Goal: Find contact information: Obtain details needed to contact an individual or organization

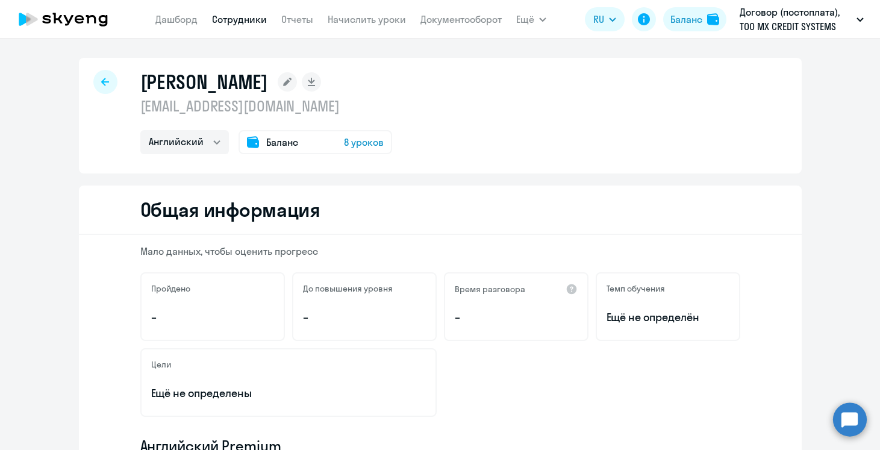
select select "english"
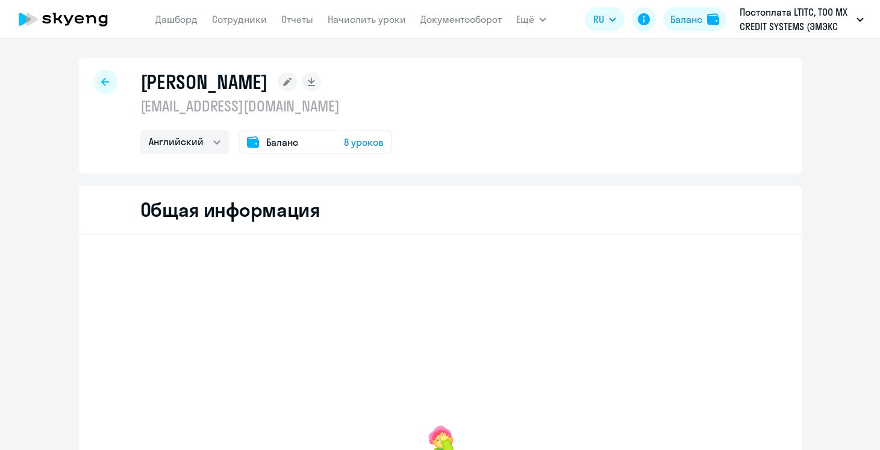
select select "english"
click at [229, 28] on nav "Дашборд Сотрудники Отчеты Начислить уроки Документооборот" at bounding box center [328, 19] width 346 height 24
click at [240, 26] on app-menu-item-link "Сотрудники" at bounding box center [239, 19] width 55 height 15
click at [240, 21] on link "Сотрудники" at bounding box center [239, 19] width 55 height 12
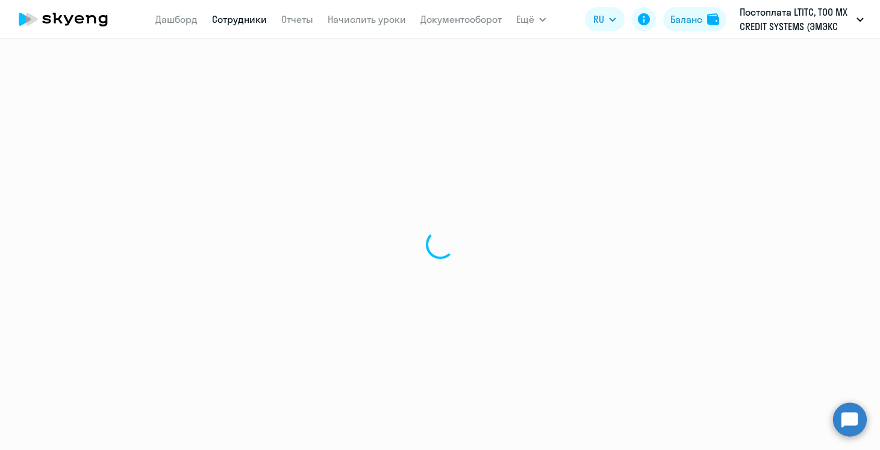
select select "30"
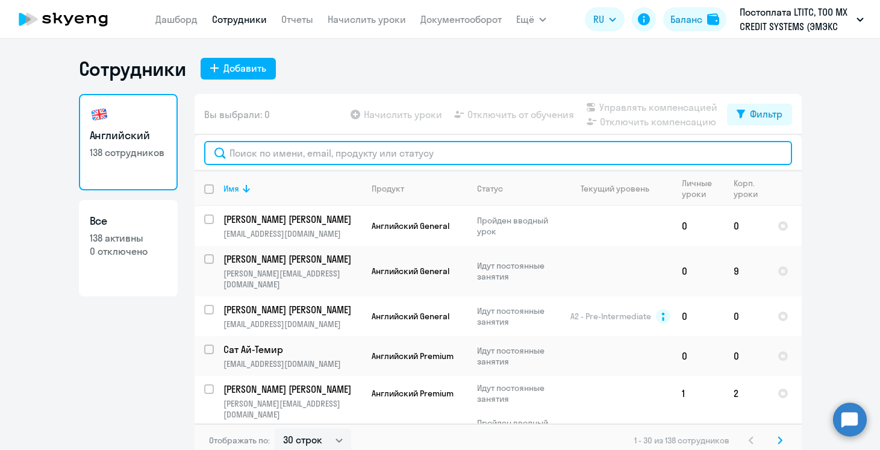
click at [308, 155] on input "text" at bounding box center [498, 153] width 588 height 24
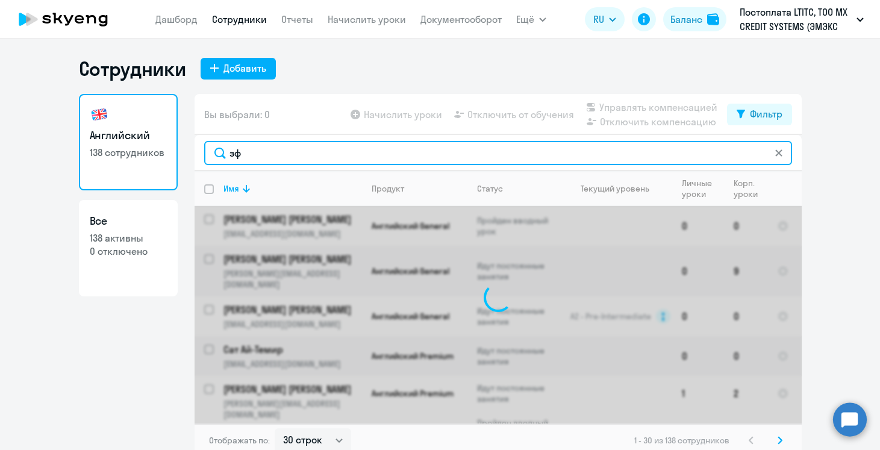
type input "з"
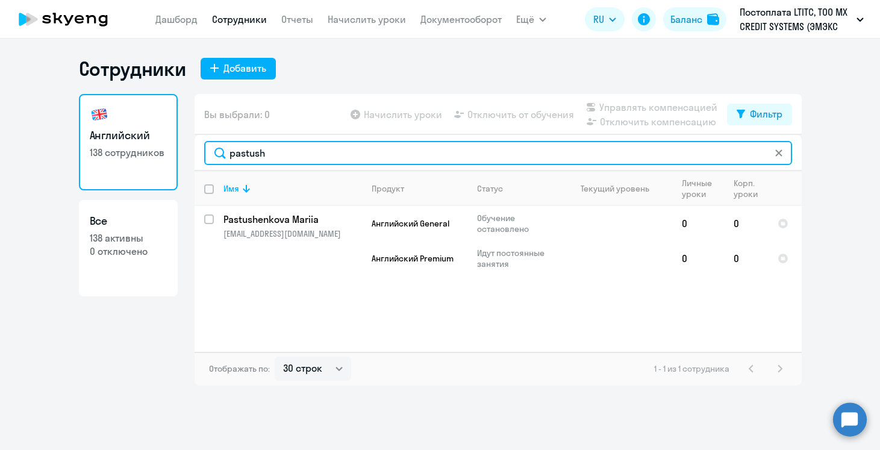
type input "pastush"
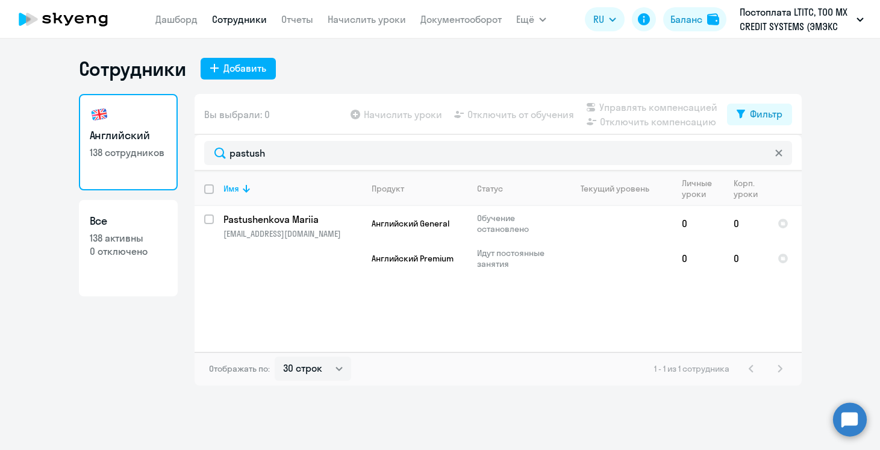
click at [774, 153] on svg-icon at bounding box center [779, 153] width 10 height 10
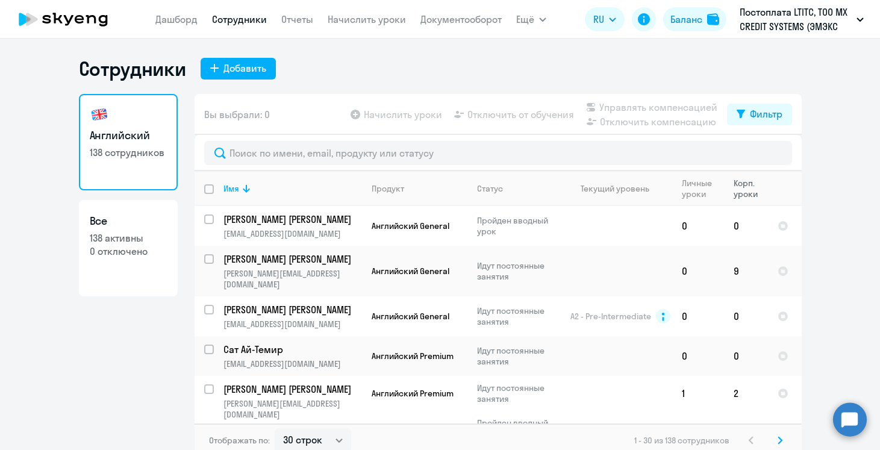
click at [748, 191] on div "Корп. уроки" at bounding box center [751, 189] width 34 height 22
click at [752, 196] on div "Корп. уроки" at bounding box center [751, 189] width 34 height 22
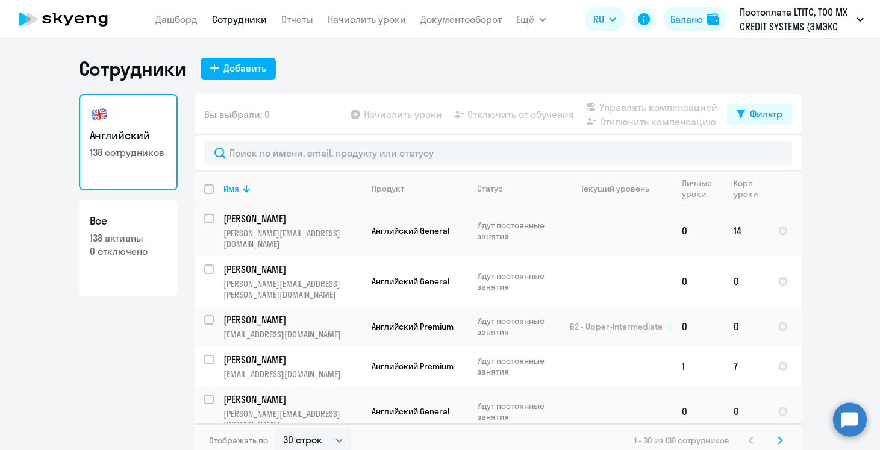
scroll to position [7, 0]
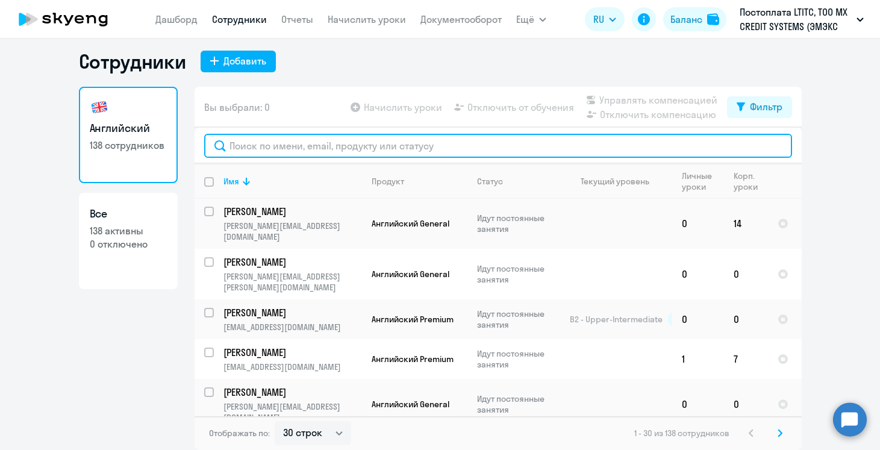
click at [344, 145] on input "text" at bounding box center [498, 146] width 588 height 24
type input "з"
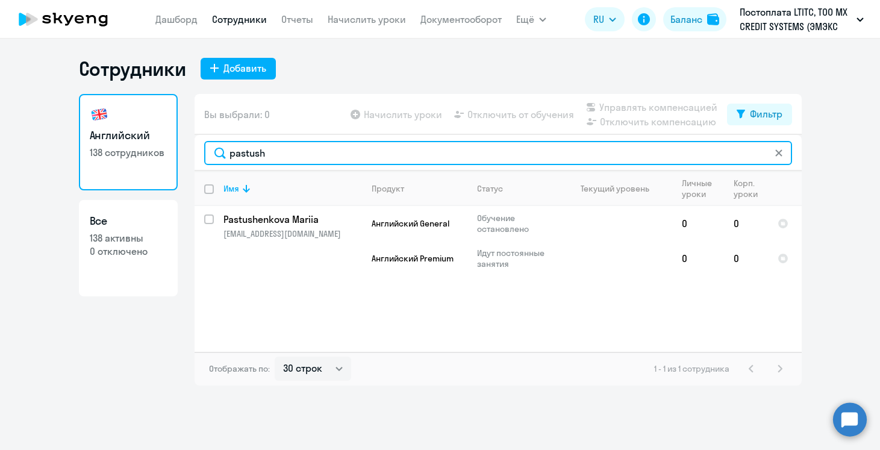
scroll to position [0, 0]
type input "pastush"
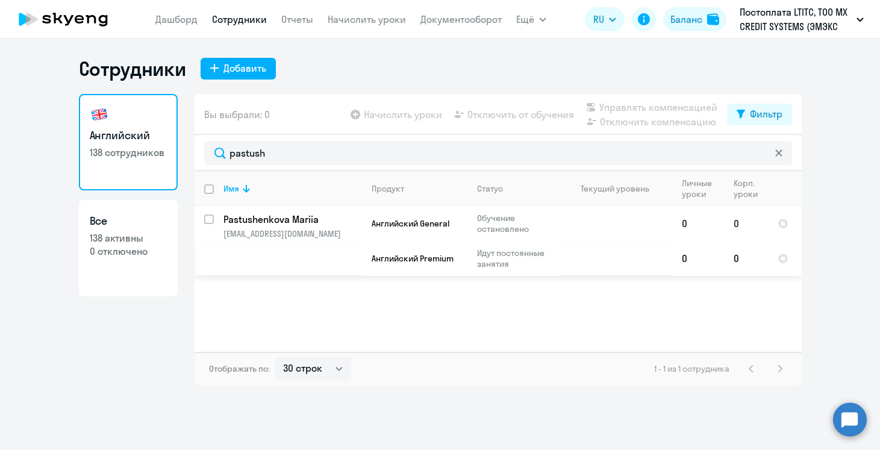
drag, startPoint x: 348, startPoint y: 236, endPoint x: 219, endPoint y: 237, distance: 128.3
click at [219, 237] on td "Pastushenkova Mariia mariia.pastushenkova@dif.tech" at bounding box center [288, 241] width 148 height 70
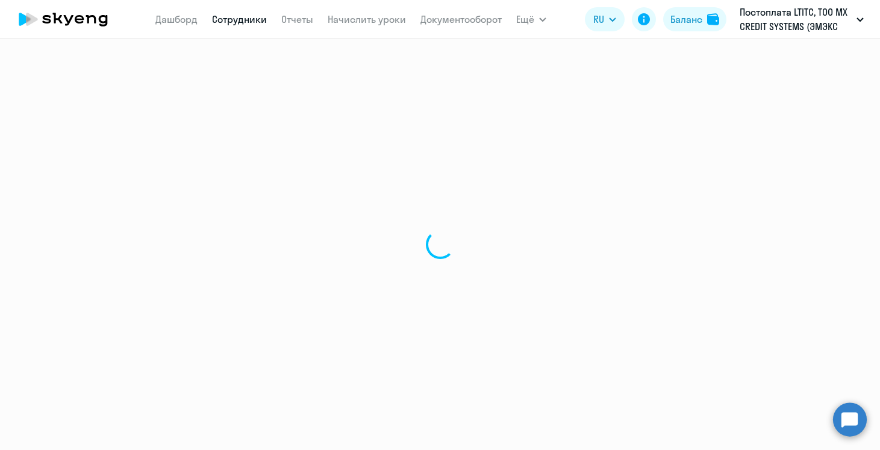
select select "english"
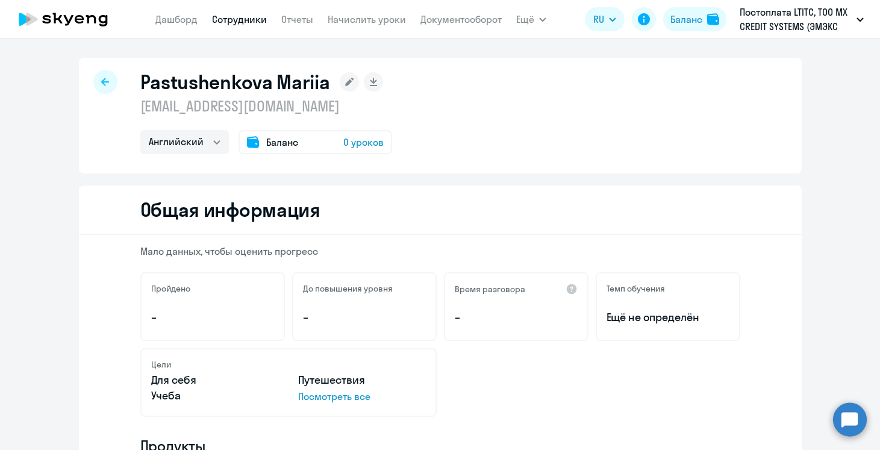
drag, startPoint x: 354, startPoint y: 108, endPoint x: 146, endPoint y: 111, distance: 207.8
click at [145, 111] on p "mariia.pastushenkova@dif.tech" at bounding box center [266, 105] width 252 height 19
copy p "mariia.pastushenkova@dif.tech"
click at [104, 80] on icon at bounding box center [105, 82] width 8 height 8
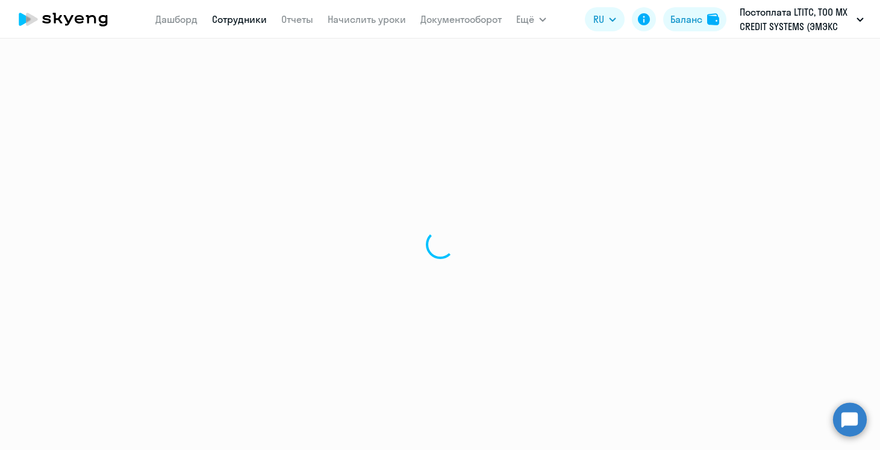
select select "30"
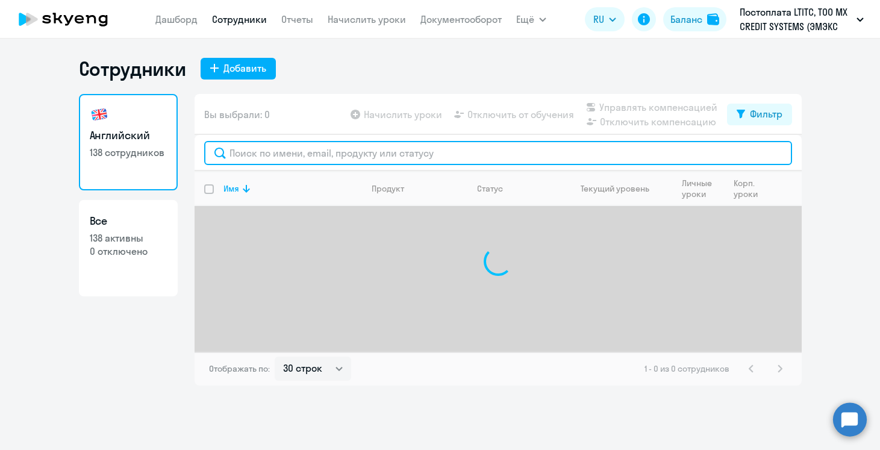
click at [352, 152] on input "text" at bounding box center [498, 153] width 588 height 24
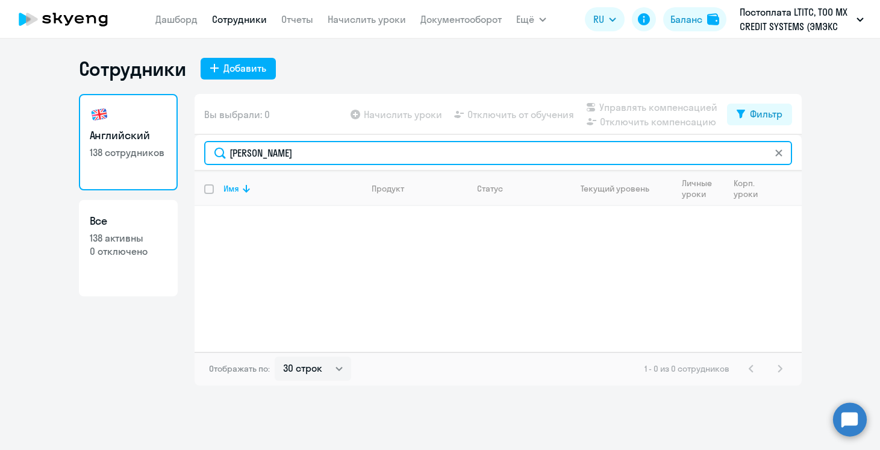
click at [264, 152] on input "владислав" at bounding box center [498, 153] width 588 height 24
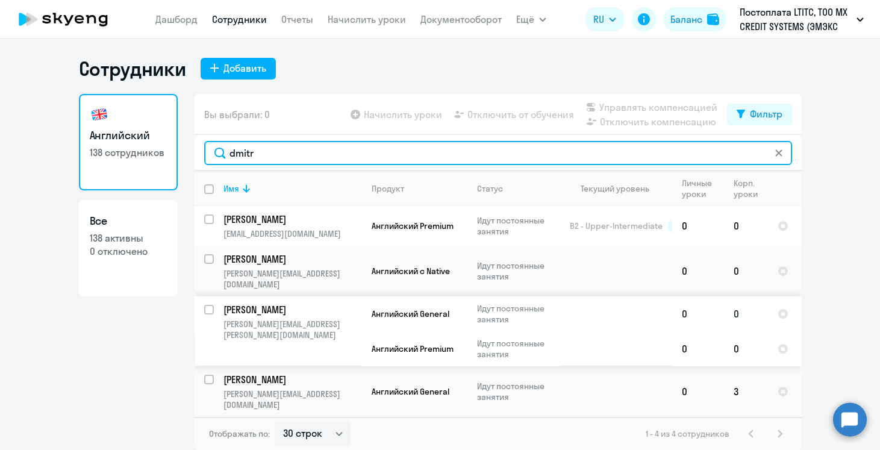
type input "dmitr"
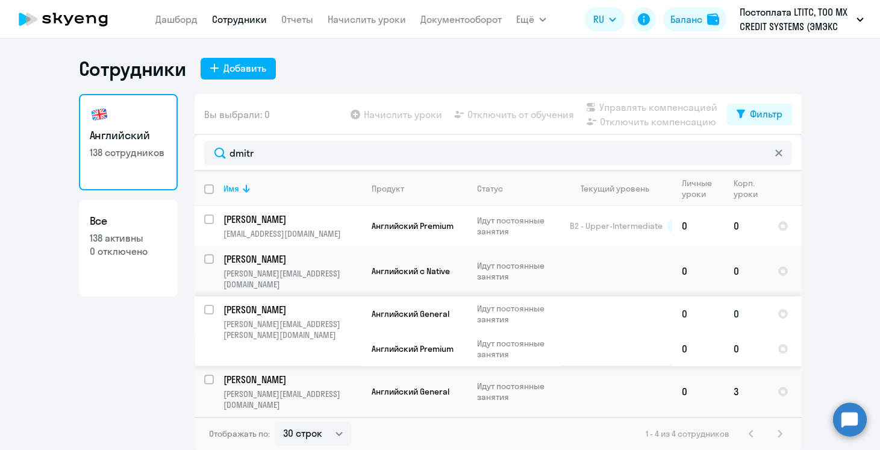
click at [302, 303] on p "Dmitriyev Vladislav" at bounding box center [291, 309] width 136 height 13
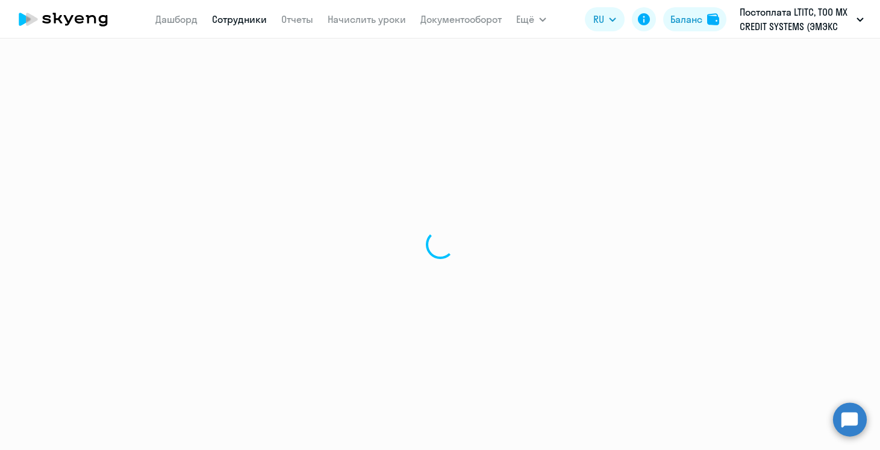
select select "english"
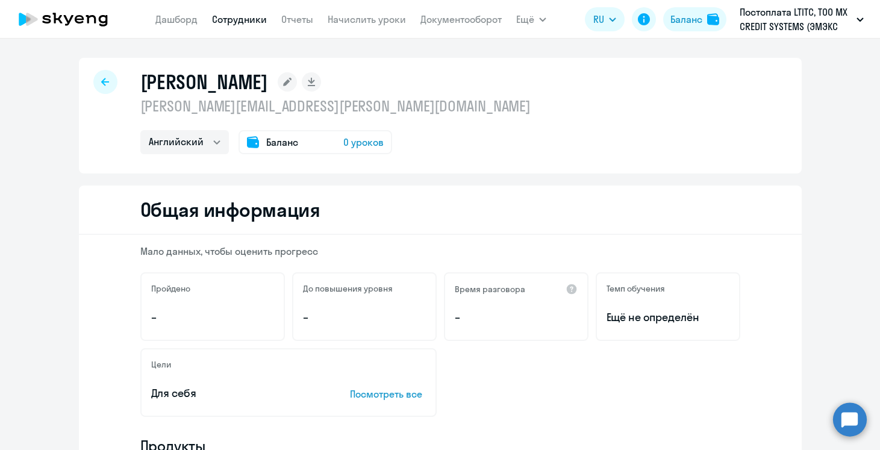
scroll to position [31, 0]
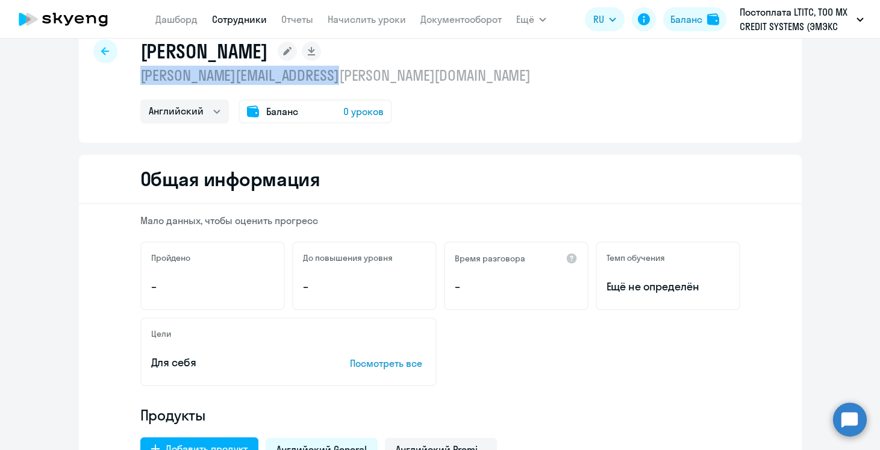
drag, startPoint x: 332, startPoint y: 78, endPoint x: 139, endPoint y: 80, distance: 193.4
click at [139, 80] on div "Dmitriyev Vladislav vladislav.dmitriyev@dif.tech Английский Баланс 0 уроков" at bounding box center [440, 85] width 723 height 116
copy p "vladislav.dmitriyev@dif.tech"
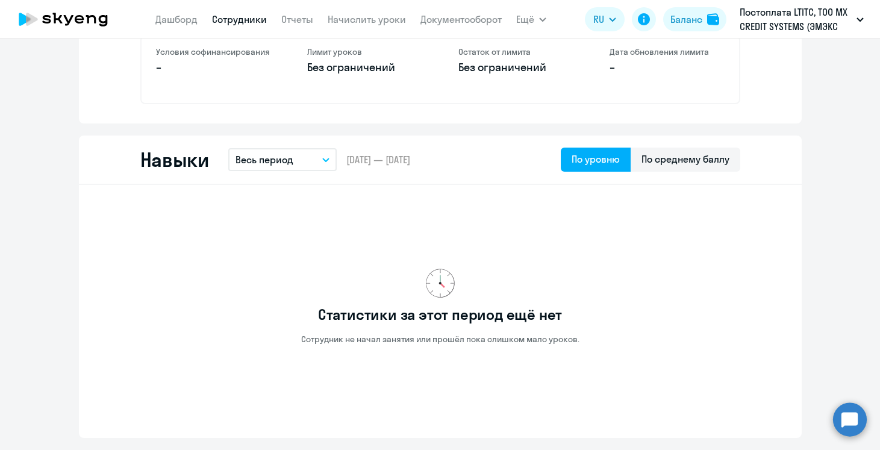
scroll to position [549, 0]
click at [325, 141] on div "Навыки Весь период – 19.09.2025 — 22.09.2025 По уровню По среднему баллу" at bounding box center [440, 158] width 723 height 49
click at [325, 151] on button "Весь период" at bounding box center [282, 158] width 108 height 23
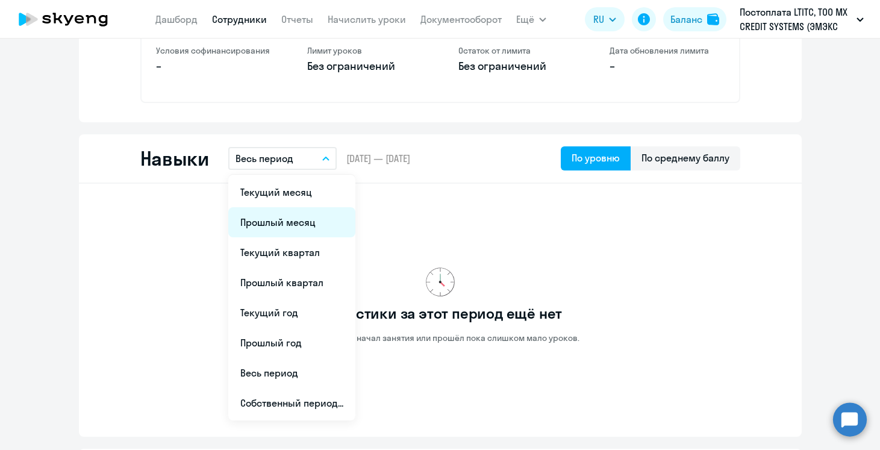
click at [302, 230] on li "Прошлый месяц" at bounding box center [291, 222] width 127 height 30
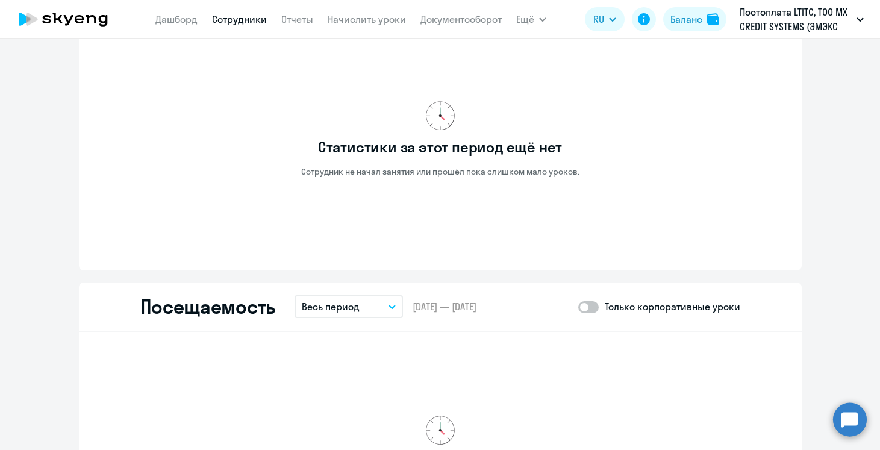
scroll to position [1567, 0]
